Goal: Transaction & Acquisition: Purchase product/service

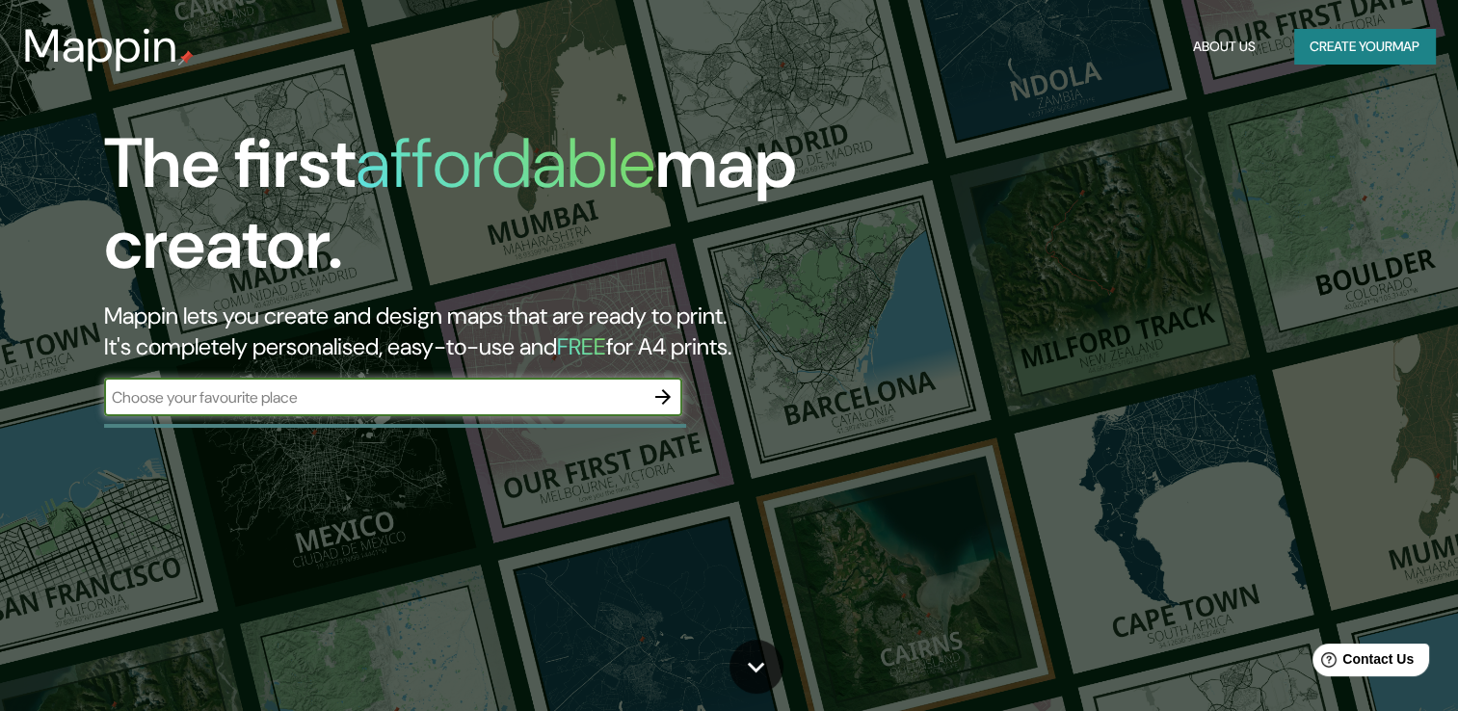
click at [664, 401] on icon "button" at bounding box center [662, 396] width 15 height 15
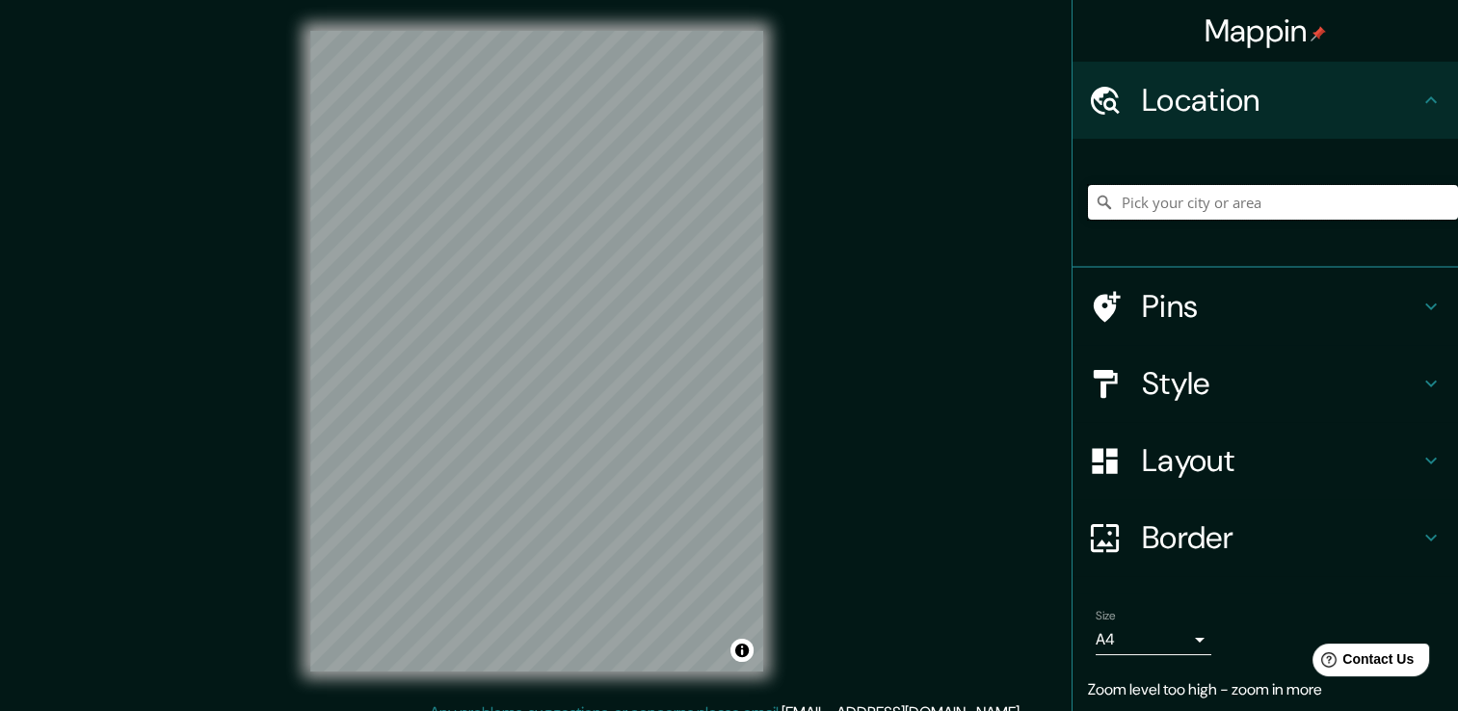
click at [1203, 203] on input "Pick your city or area" at bounding box center [1273, 202] width 370 height 35
click at [1253, 206] on input "[GEOGRAPHIC_DATA], [GEOGRAPHIC_DATA]" at bounding box center [1273, 202] width 370 height 35
type input "[STREET_ADDRESS]"
click at [1180, 369] on h4 "Style" at bounding box center [1281, 383] width 278 height 39
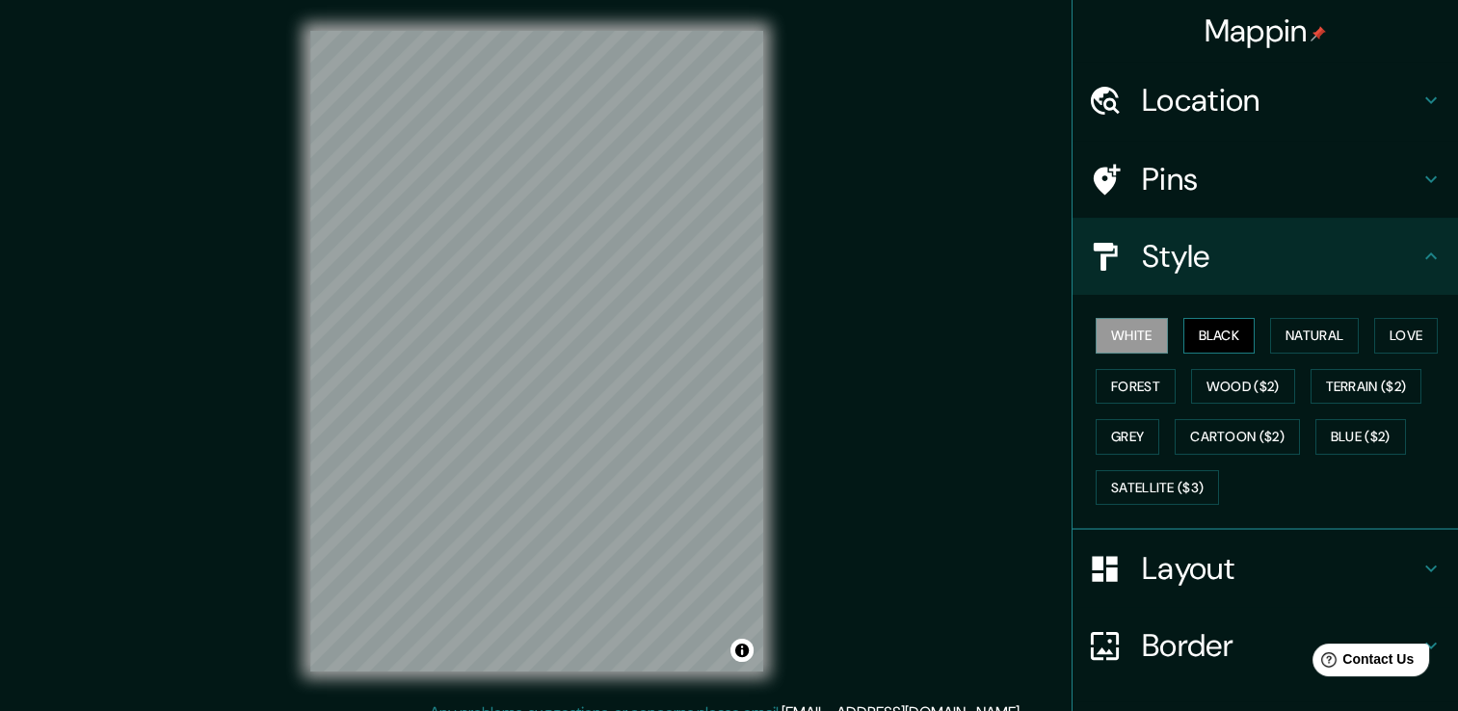
click at [1202, 336] on button "Black" at bounding box center [1219, 336] width 72 height 36
click at [1290, 328] on button "Natural" at bounding box center [1314, 336] width 89 height 36
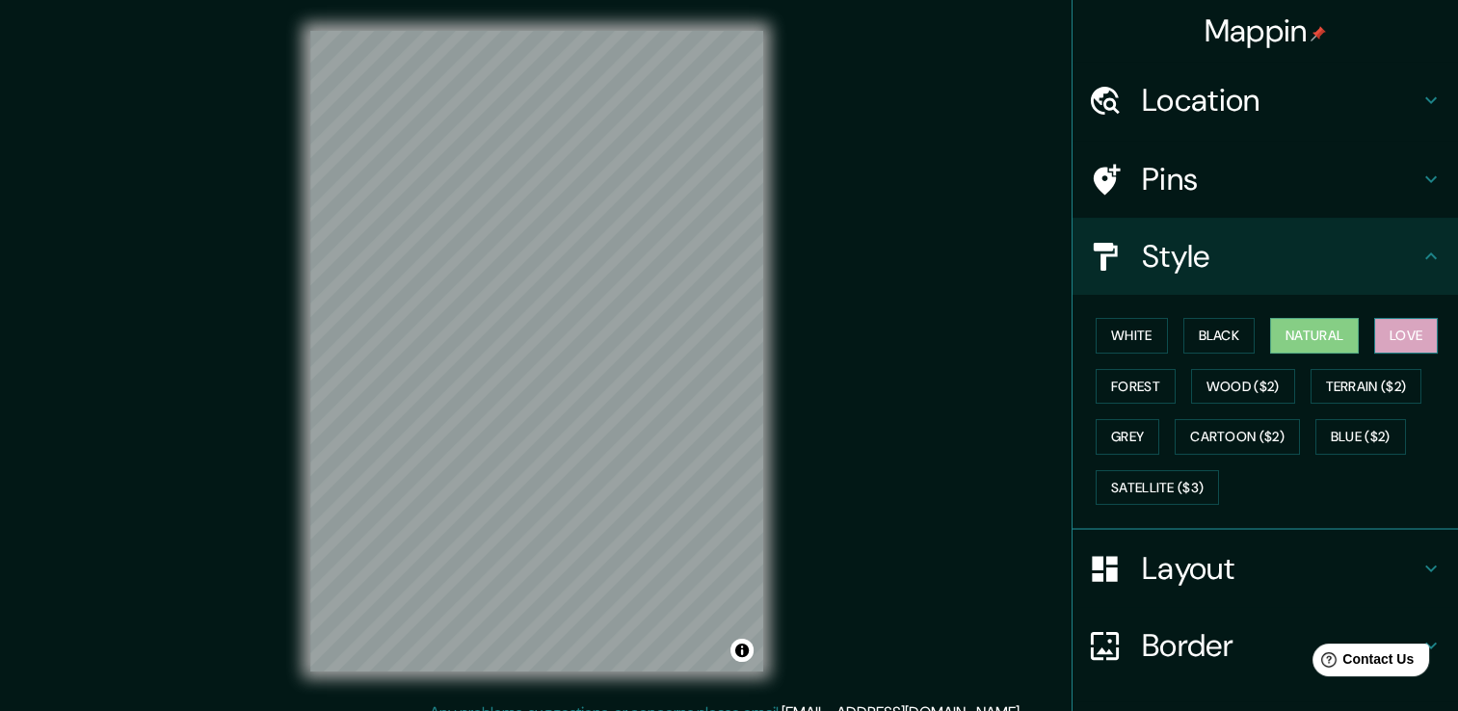
click at [1395, 330] on button "Love" at bounding box center [1406, 336] width 64 height 36
click at [1136, 388] on button "Forest" at bounding box center [1136, 387] width 80 height 36
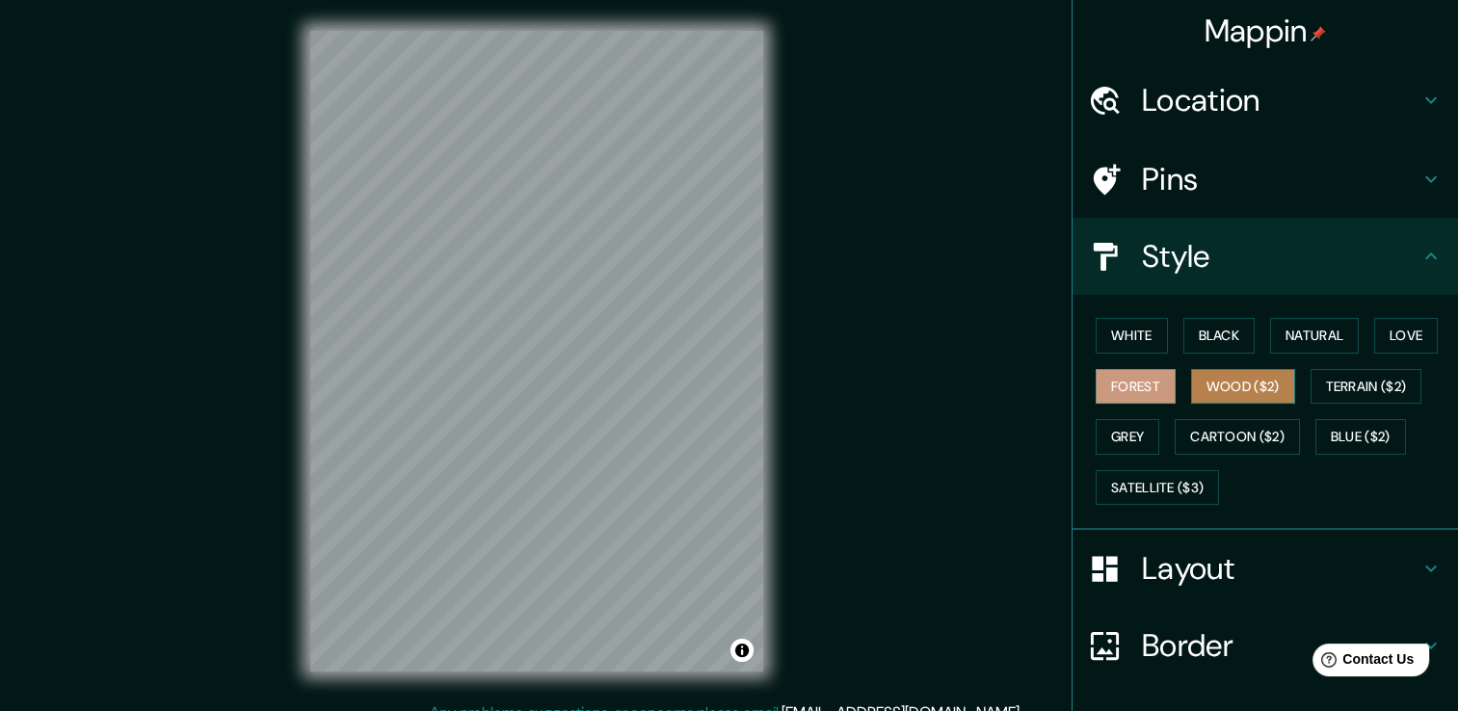
click at [1206, 381] on button "Wood ($2)" at bounding box center [1243, 387] width 104 height 36
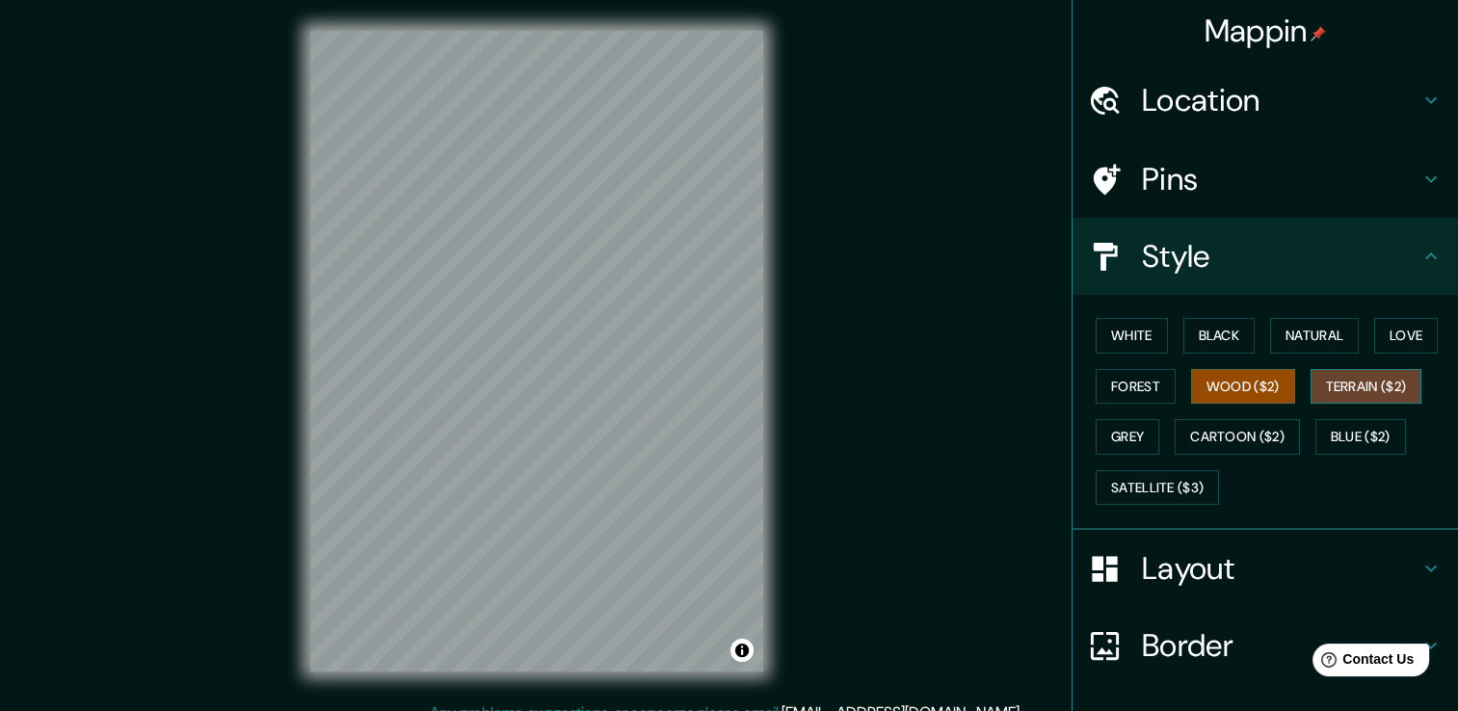
click at [1338, 384] on button "Terrain ($2)" at bounding box center [1367, 387] width 112 height 36
click at [1117, 435] on button "Grey" at bounding box center [1128, 437] width 64 height 36
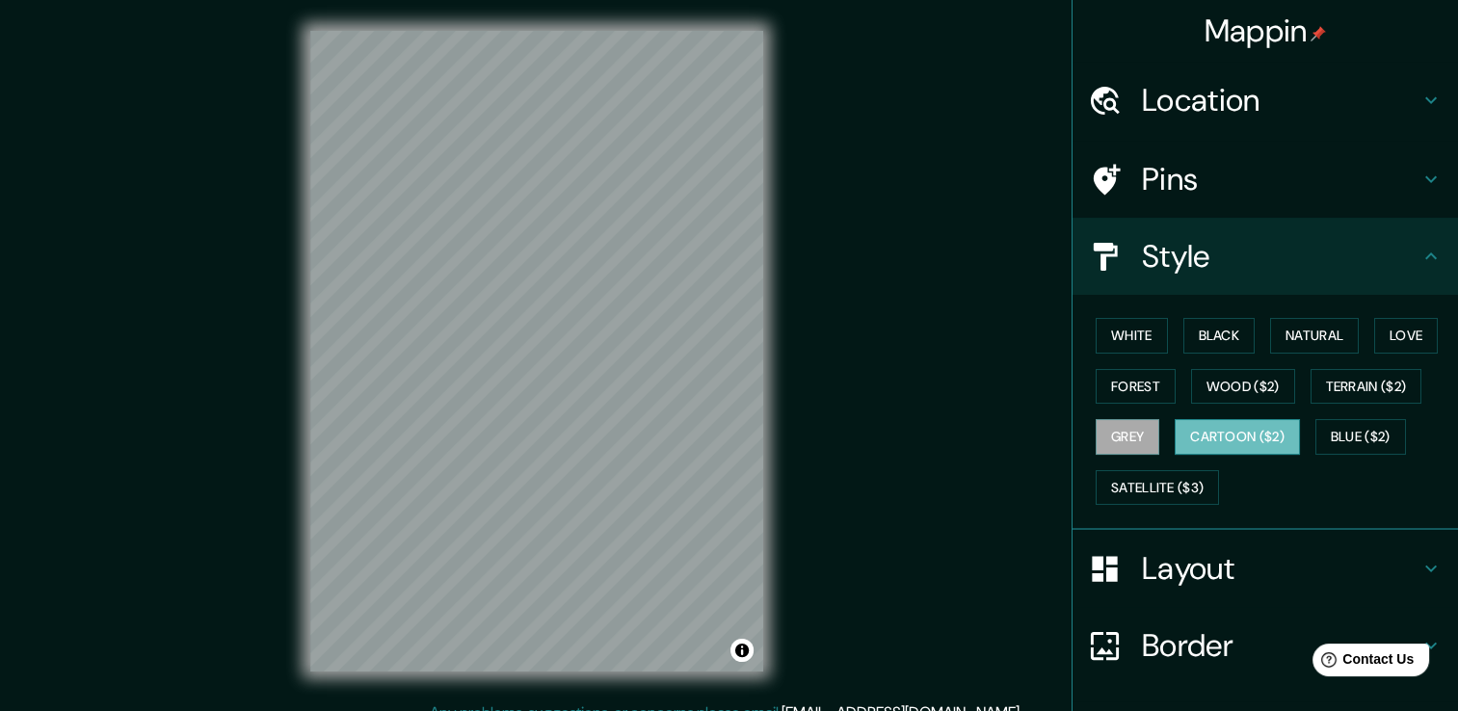
click at [1207, 426] on button "Cartoon ($2)" at bounding box center [1237, 437] width 125 height 36
click at [1372, 444] on button "Blue ($2)" at bounding box center [1360, 437] width 91 height 36
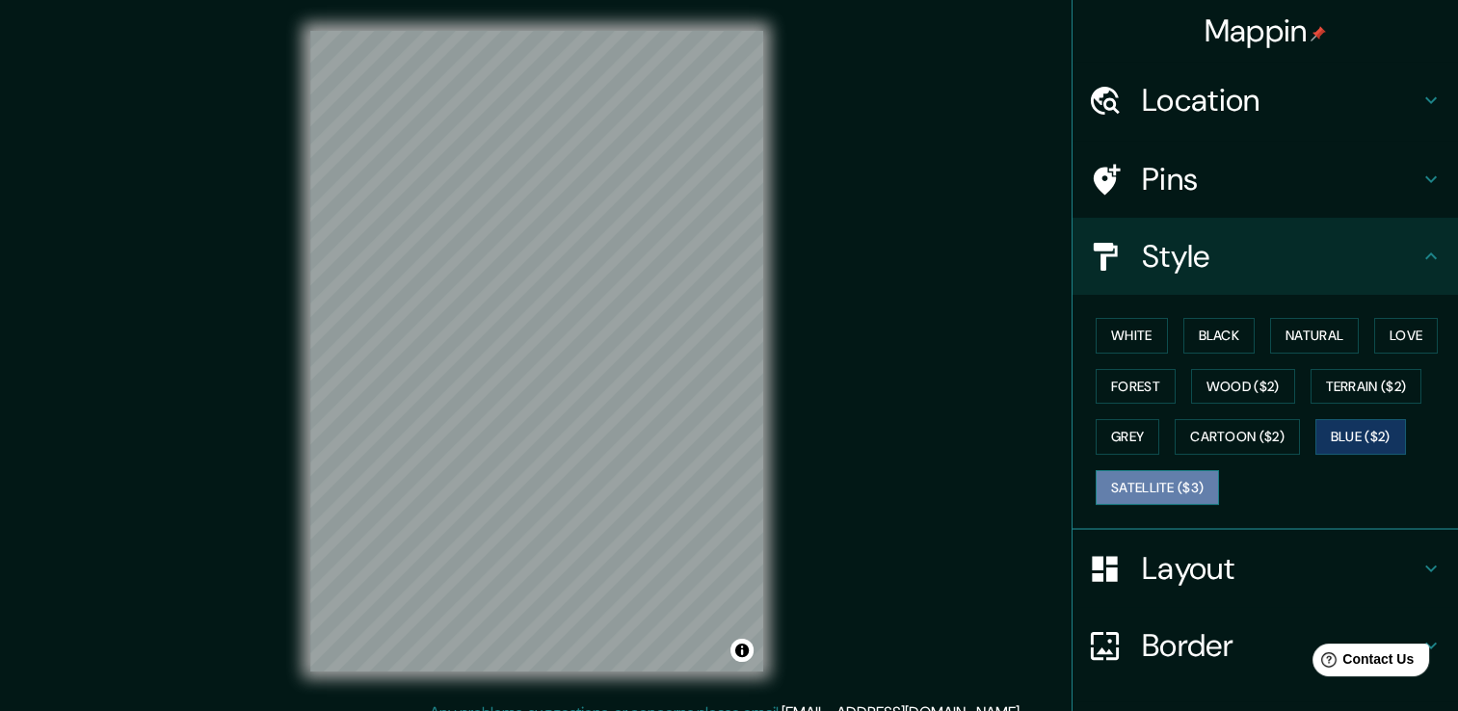
click at [1147, 491] on button "Satellite ($3)" at bounding box center [1157, 488] width 123 height 36
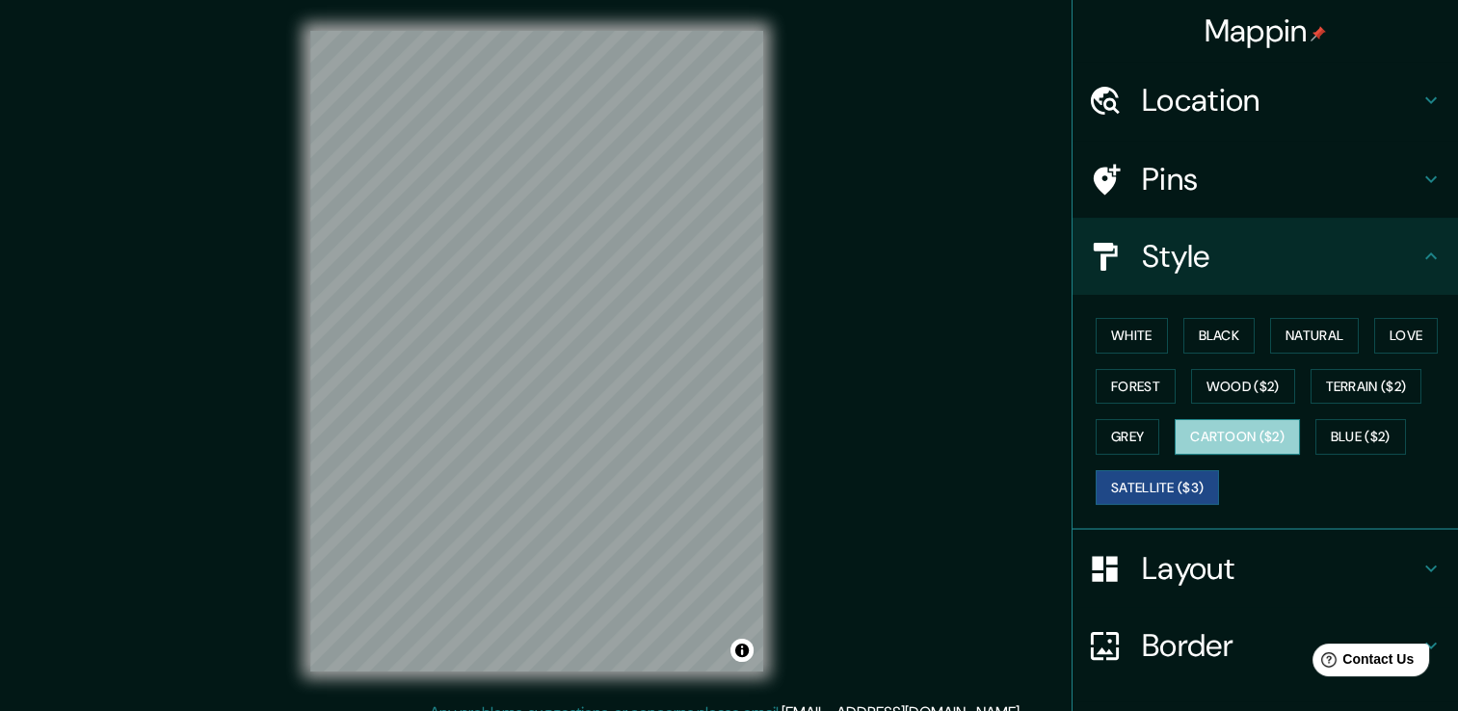
click at [1274, 433] on button "Cartoon ($2)" at bounding box center [1237, 437] width 125 height 36
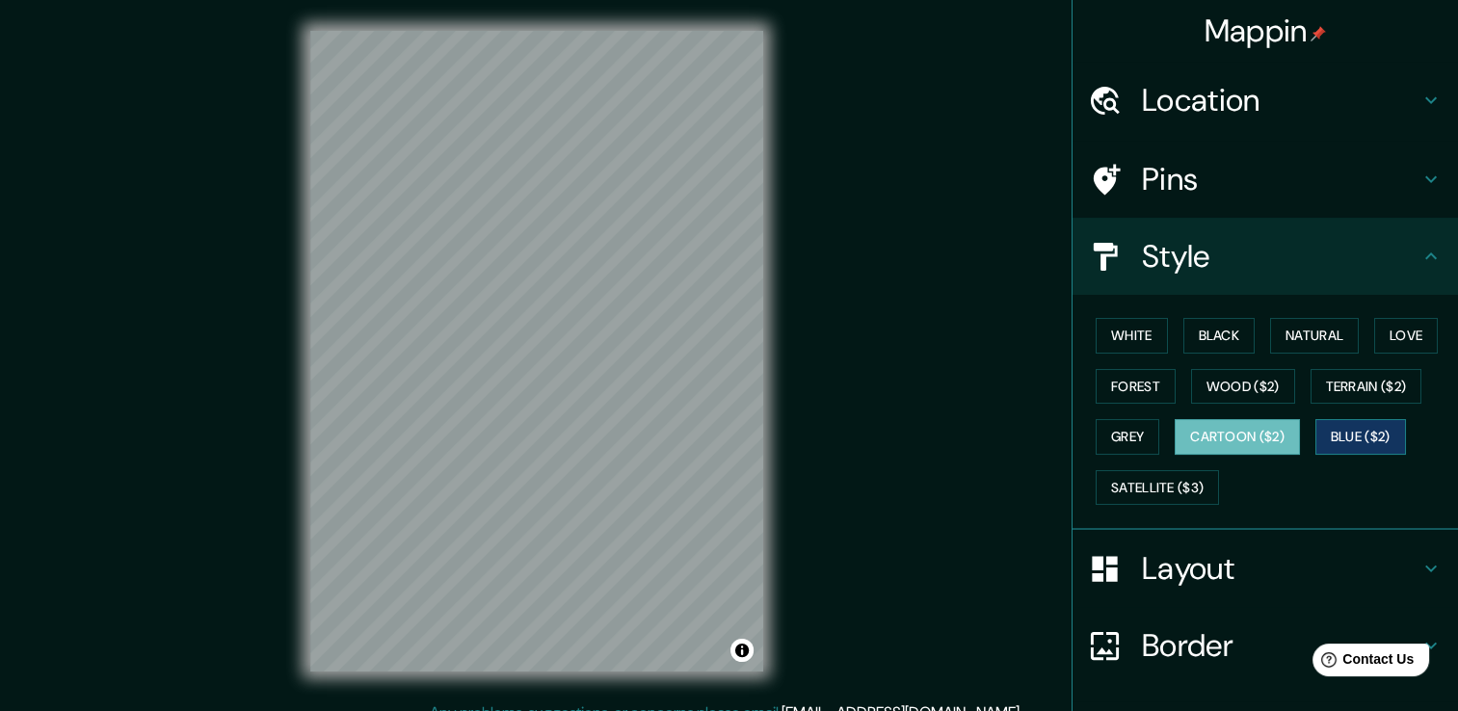
click at [1335, 432] on button "Blue ($2)" at bounding box center [1360, 437] width 91 height 36
click at [1115, 428] on button "Grey" at bounding box center [1128, 437] width 64 height 36
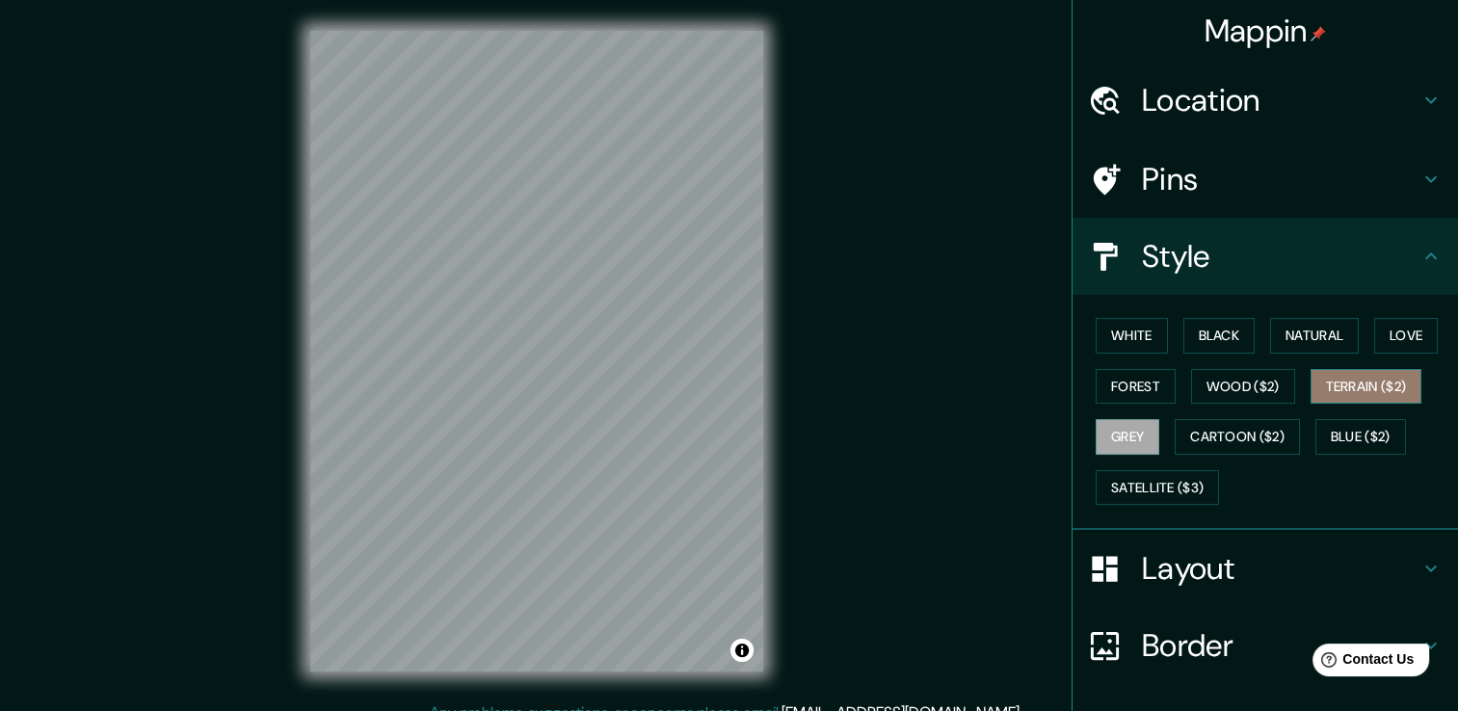
click at [1326, 389] on button "Terrain ($2)" at bounding box center [1367, 387] width 112 height 36
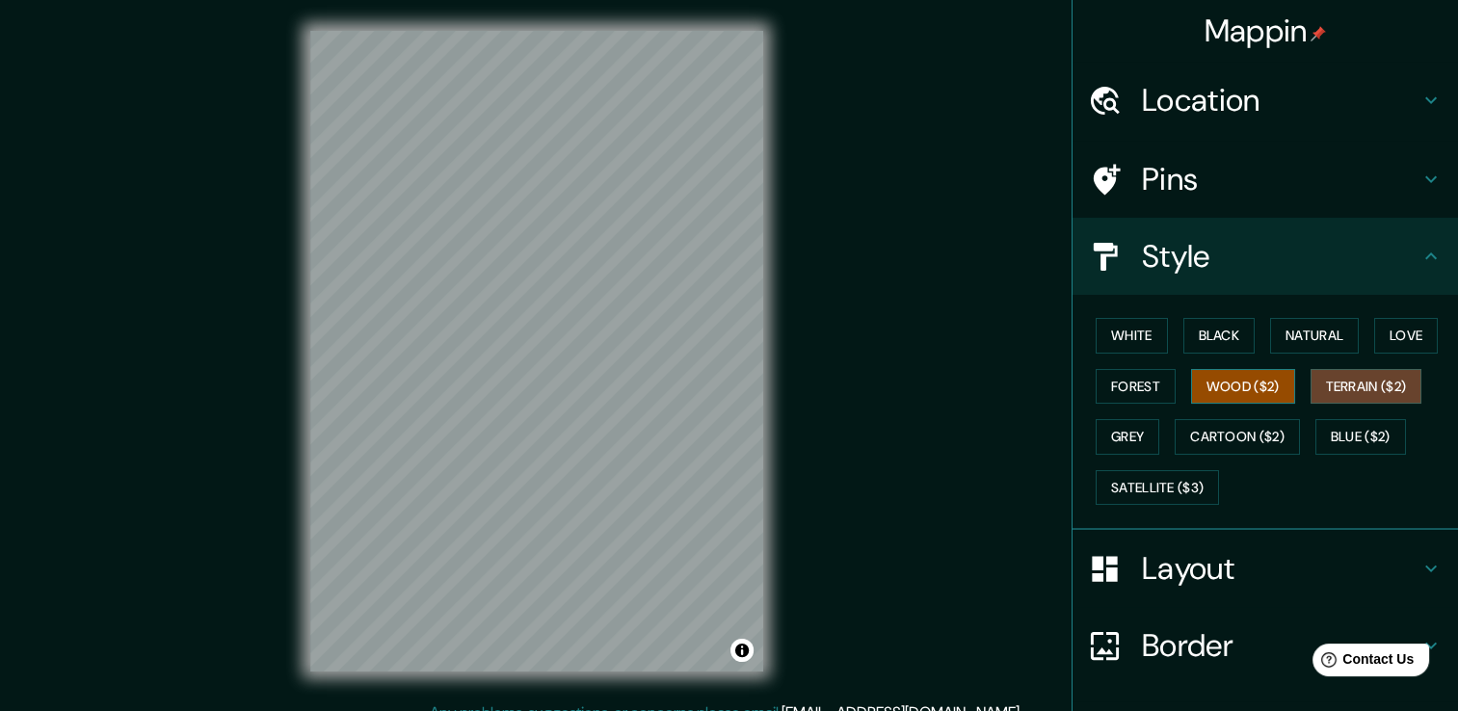
click at [1250, 378] on button "Wood ($2)" at bounding box center [1243, 387] width 104 height 36
click at [1131, 382] on button "Forest" at bounding box center [1136, 387] width 80 height 36
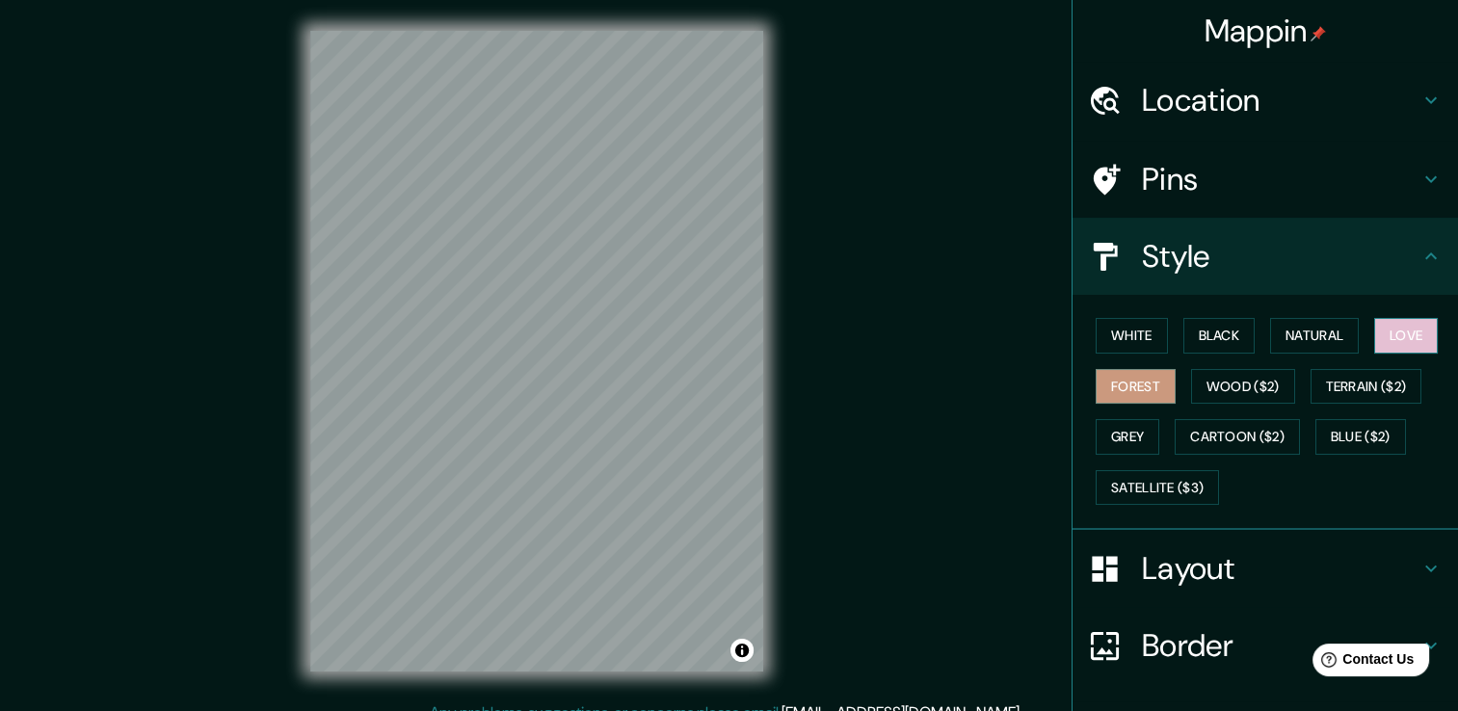
click at [1391, 335] on button "Love" at bounding box center [1406, 336] width 64 height 36
click at [1318, 334] on button "Natural" at bounding box center [1314, 336] width 89 height 36
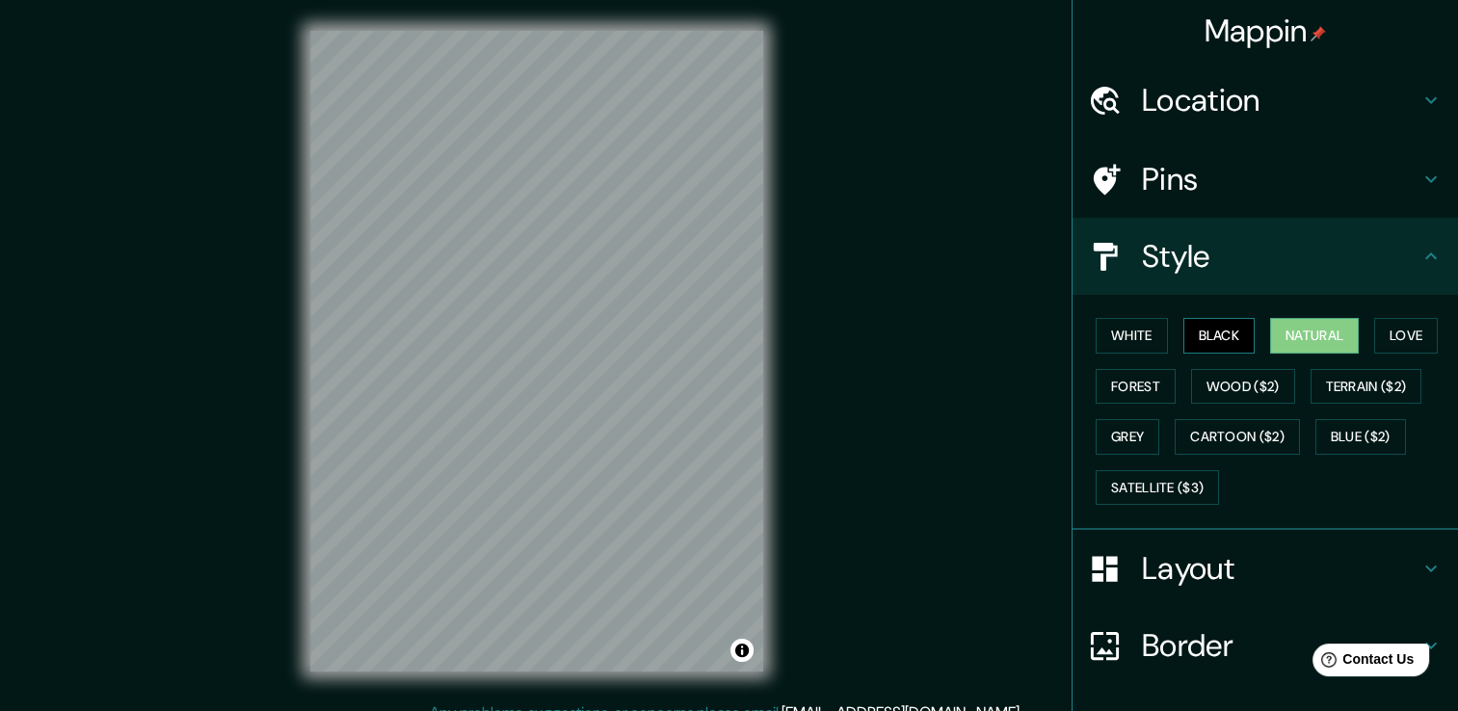
click at [1216, 333] on button "Black" at bounding box center [1219, 336] width 72 height 36
click at [1099, 331] on button "White" at bounding box center [1132, 336] width 72 height 36
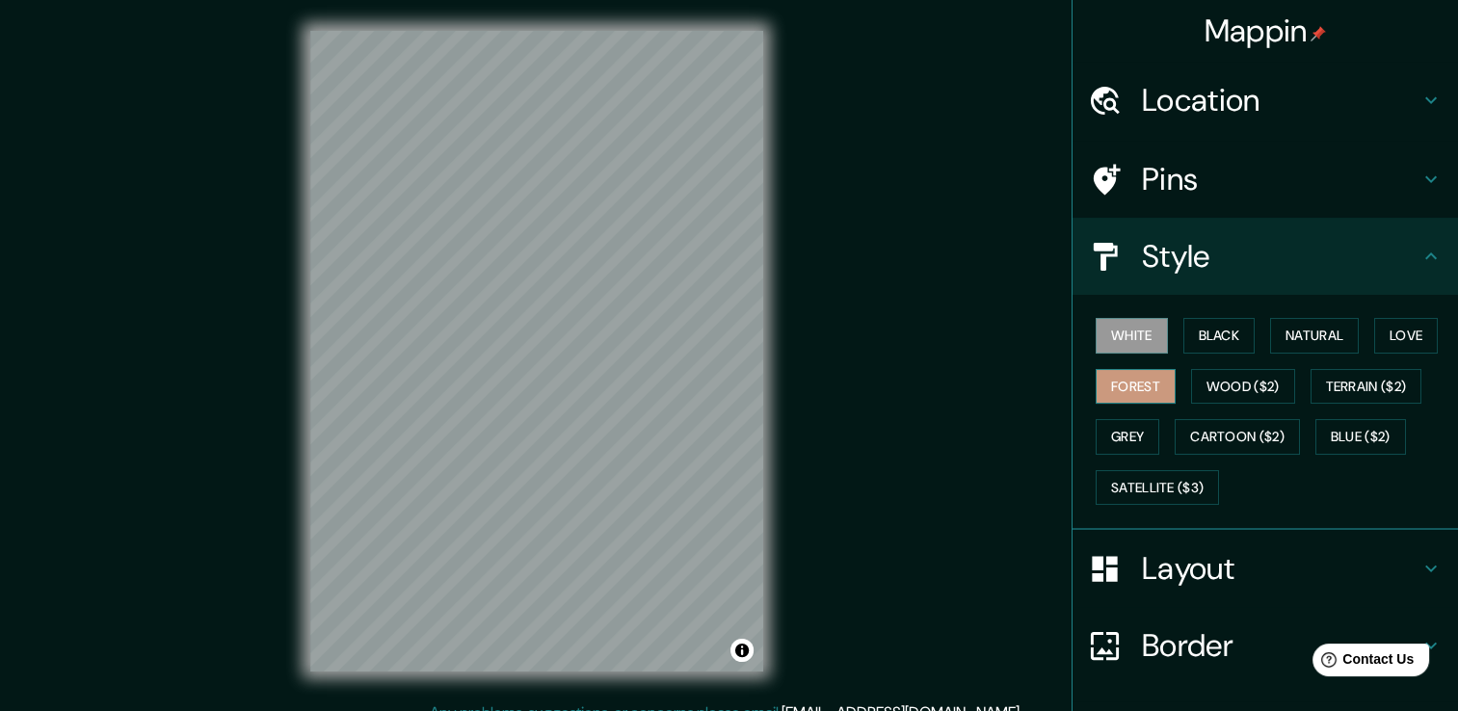
click at [1129, 384] on button "Forest" at bounding box center [1136, 387] width 80 height 36
click at [1151, 483] on button "Satellite ($3)" at bounding box center [1157, 488] width 123 height 36
